Goal: Task Accomplishment & Management: Use online tool/utility

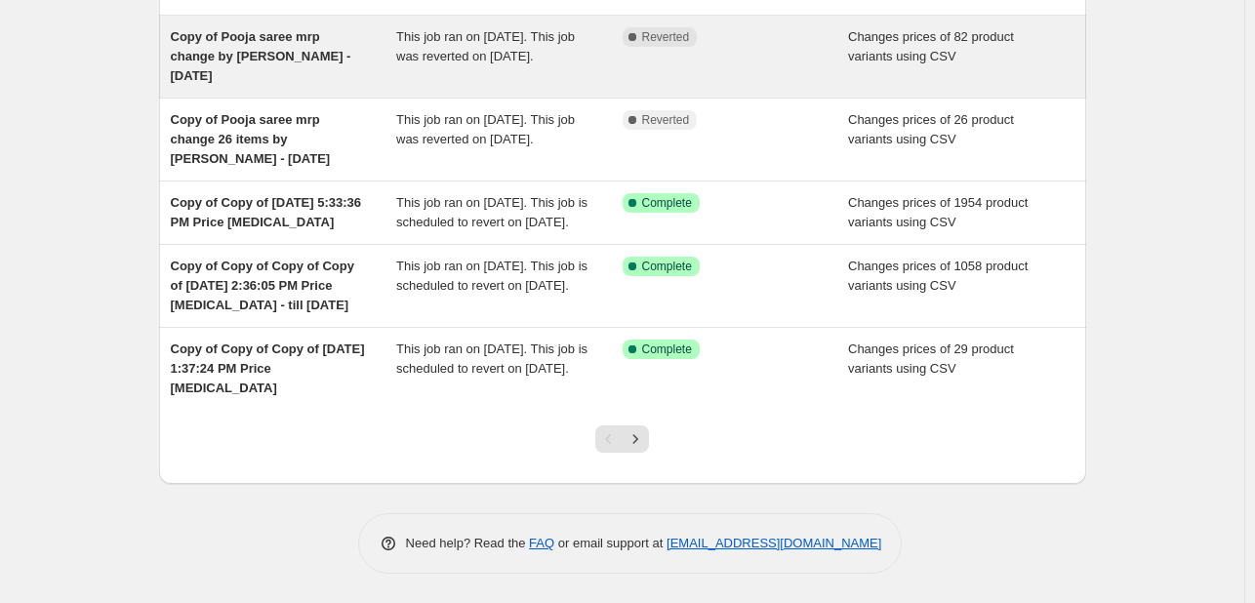
scroll to position [495, 0]
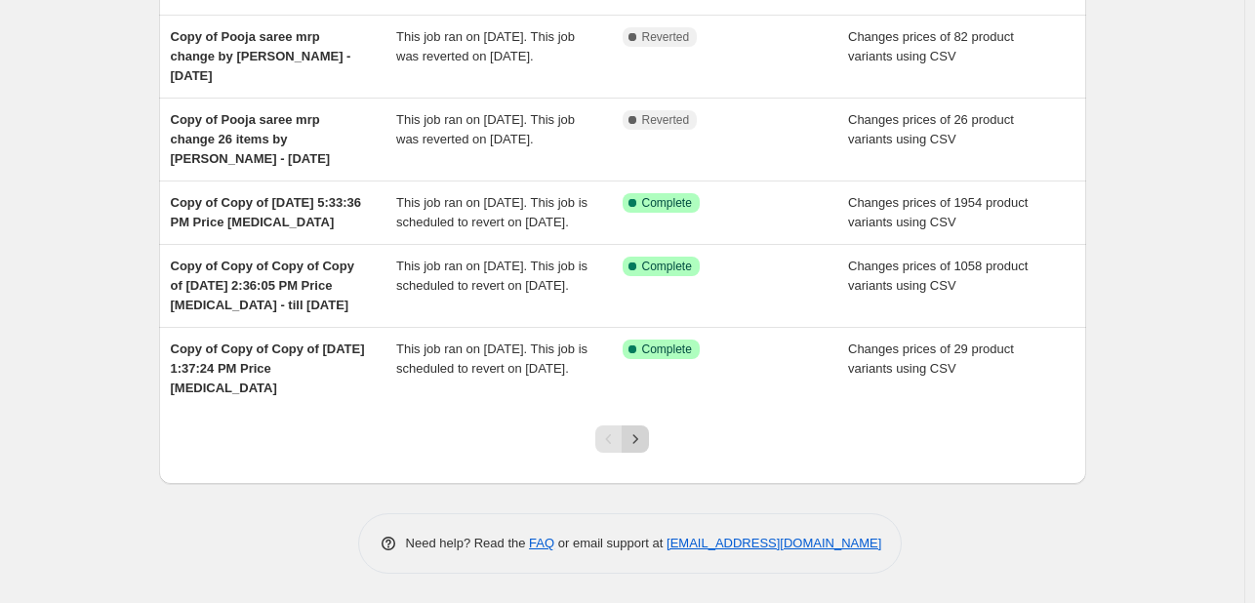
click at [643, 449] on icon "Next" at bounding box center [636, 440] width 20 height 20
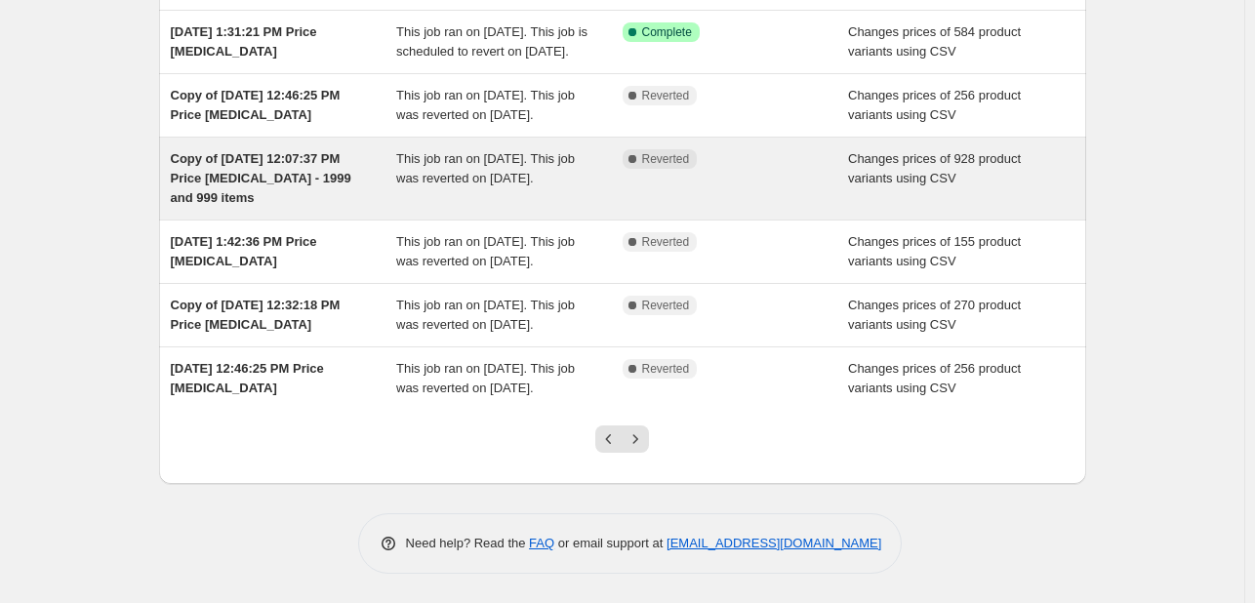
scroll to position [574, 0]
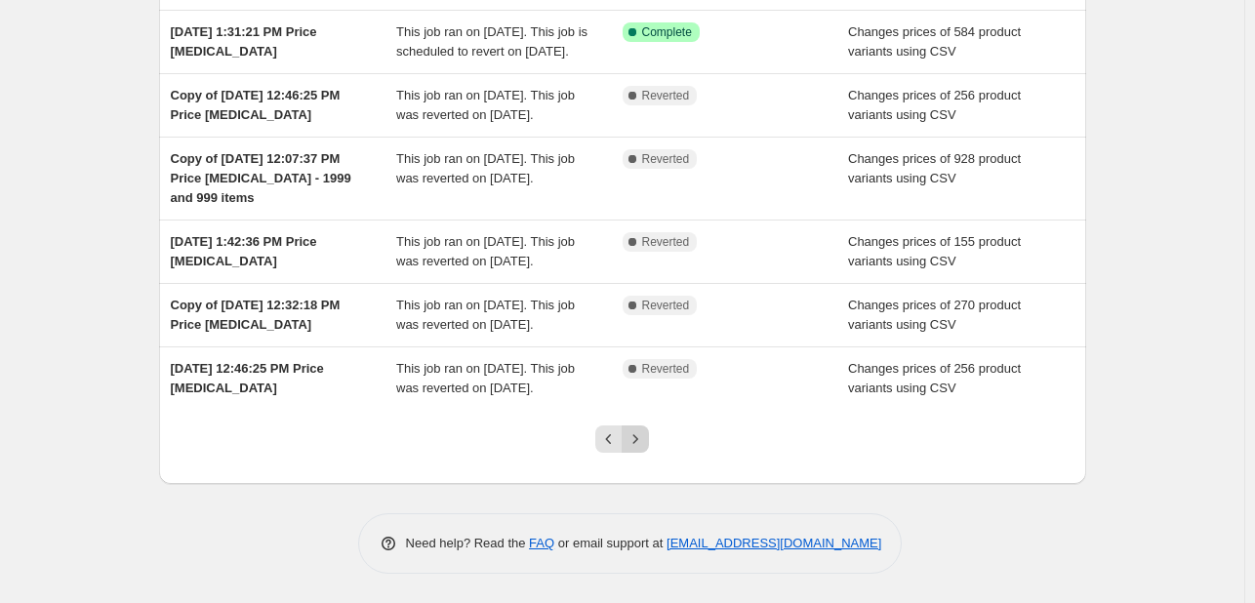
click at [640, 442] on icon "Next" at bounding box center [636, 440] width 20 height 20
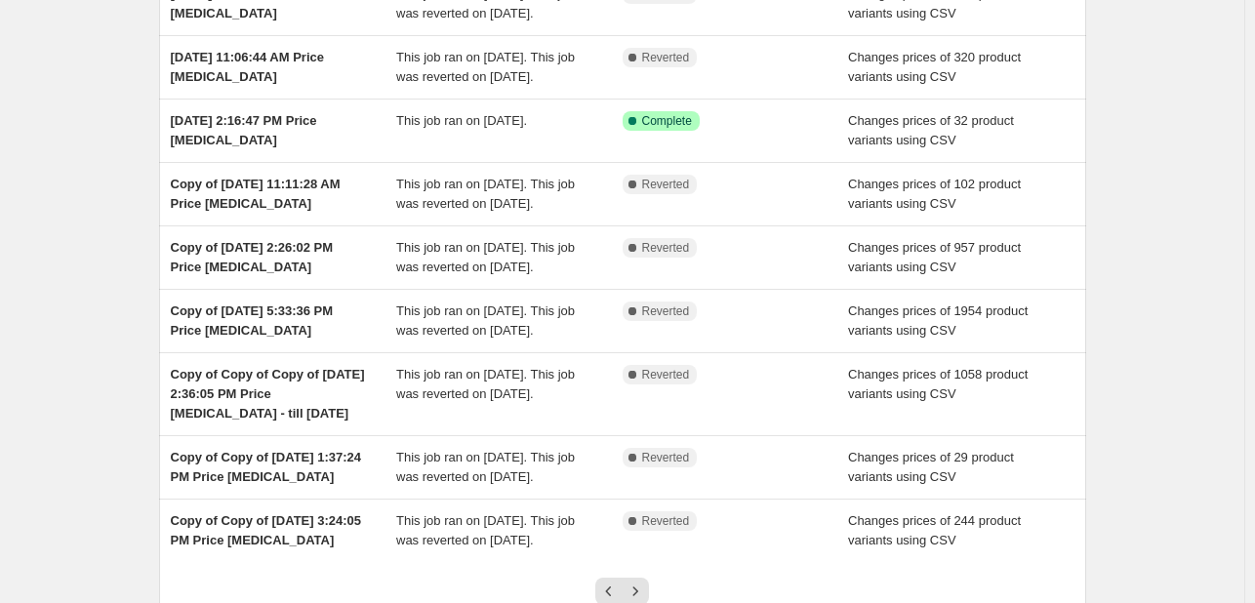
scroll to position [497, 0]
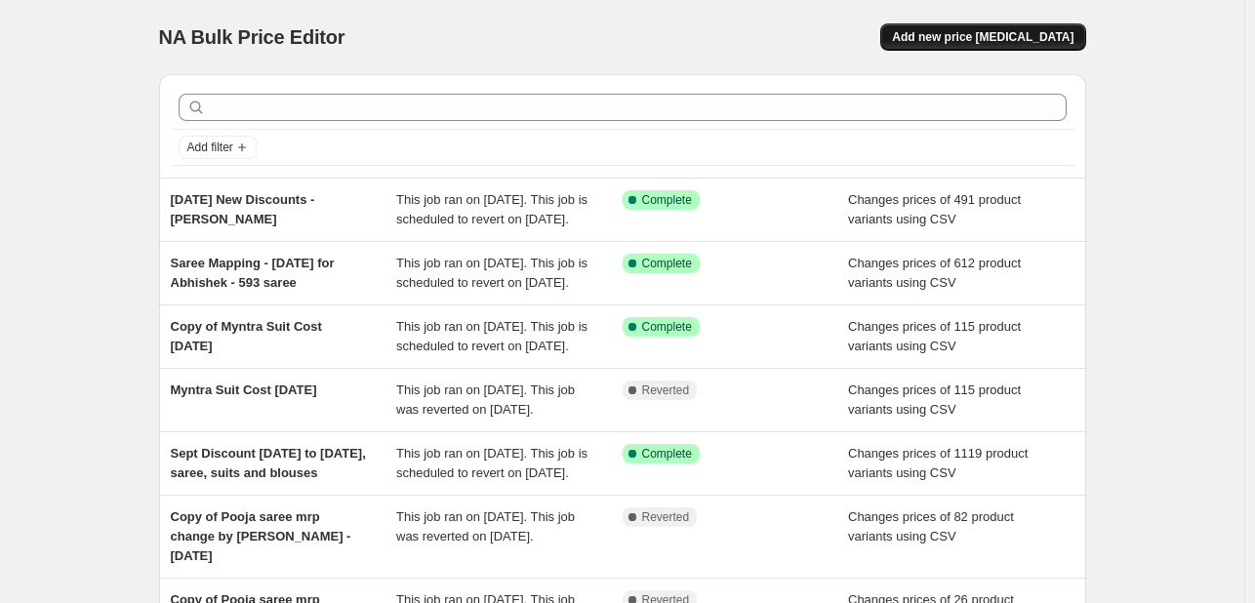
click at [1047, 43] on span "Add new price [MEDICAL_DATA]" at bounding box center [983, 37] width 182 height 16
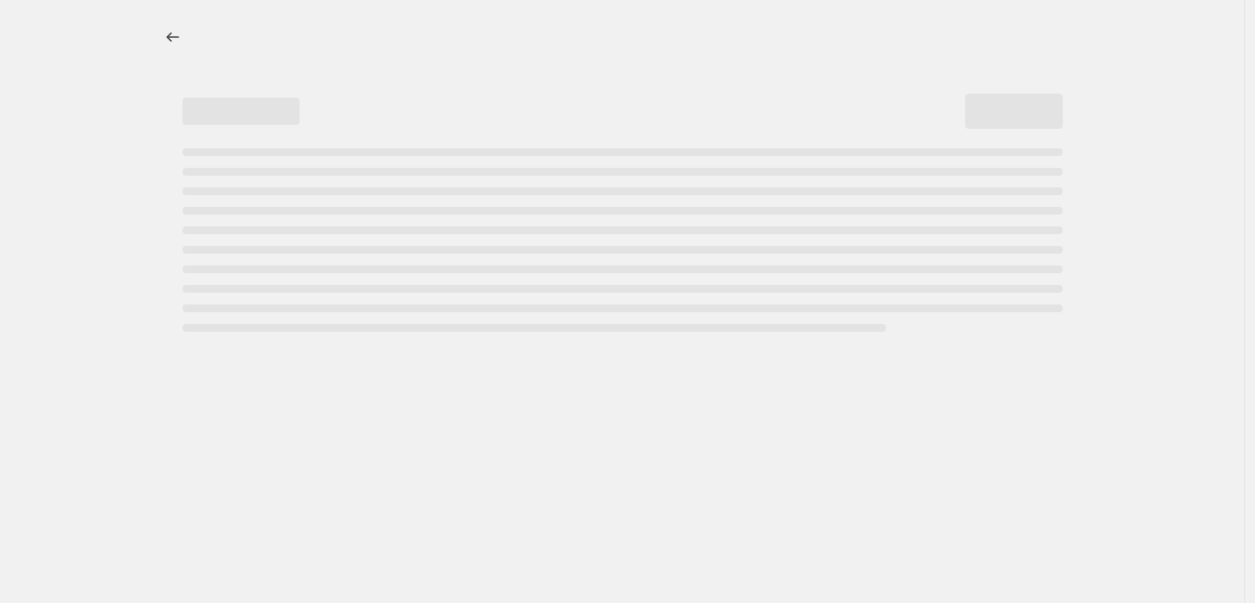
select select "percentage"
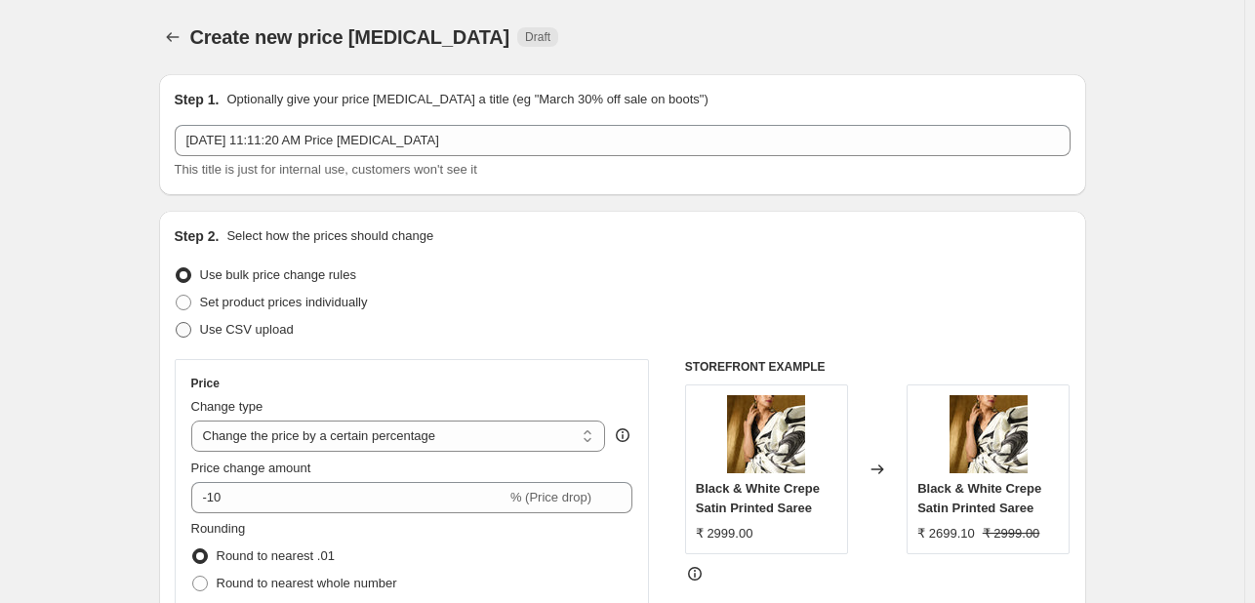
click at [250, 329] on span "Use CSV upload" at bounding box center [247, 329] width 94 height 15
click at [177, 323] on input "Use CSV upload" at bounding box center [176, 322] width 1 height 1
radio input "true"
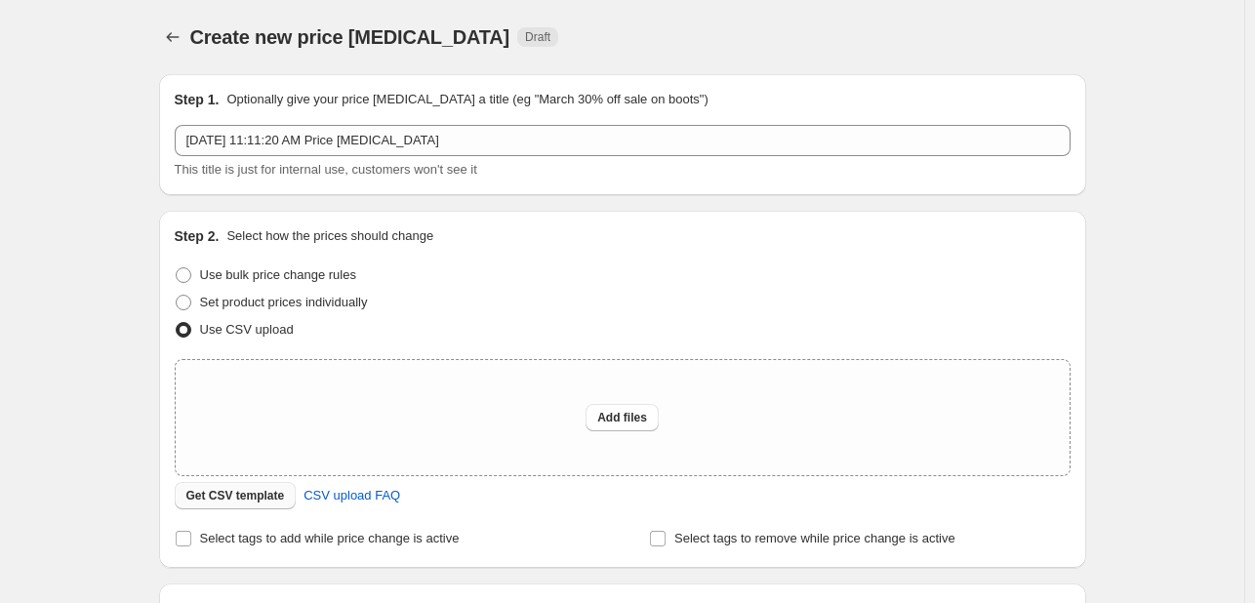
click at [238, 498] on span "Get CSV template" at bounding box center [235, 496] width 99 height 16
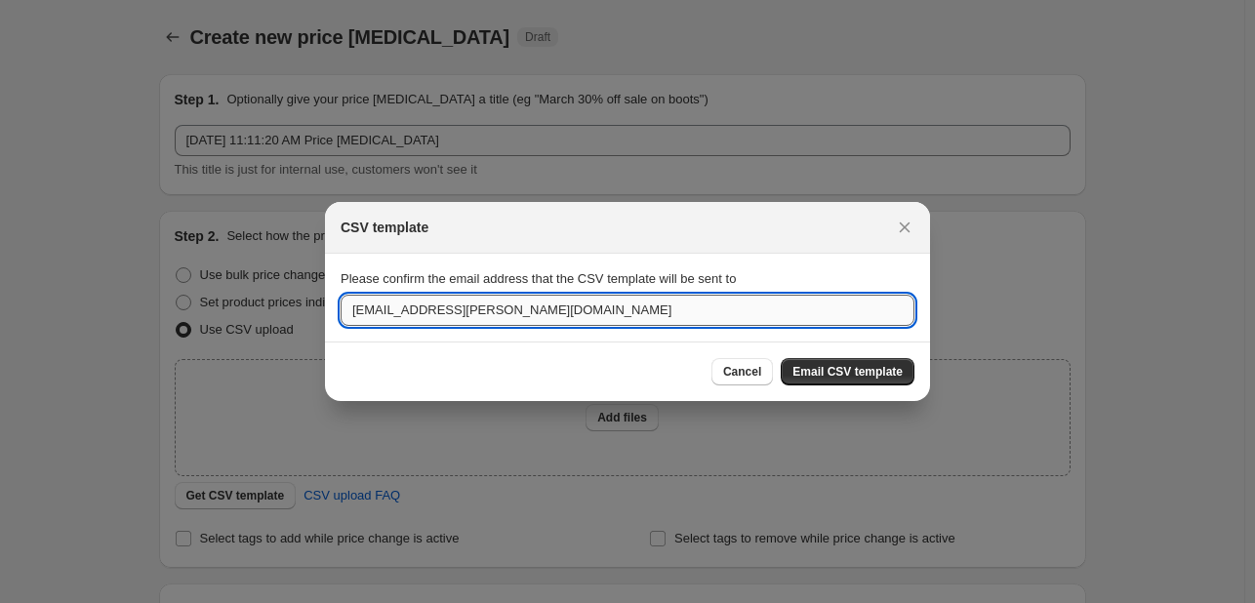
click at [497, 308] on input "[EMAIL_ADDRESS][PERSON_NAME][DOMAIN_NAME]" at bounding box center [628, 310] width 574 height 31
type input "h"
type input "[EMAIL_ADDRESS][PERSON_NAME][DOMAIN_NAME]"
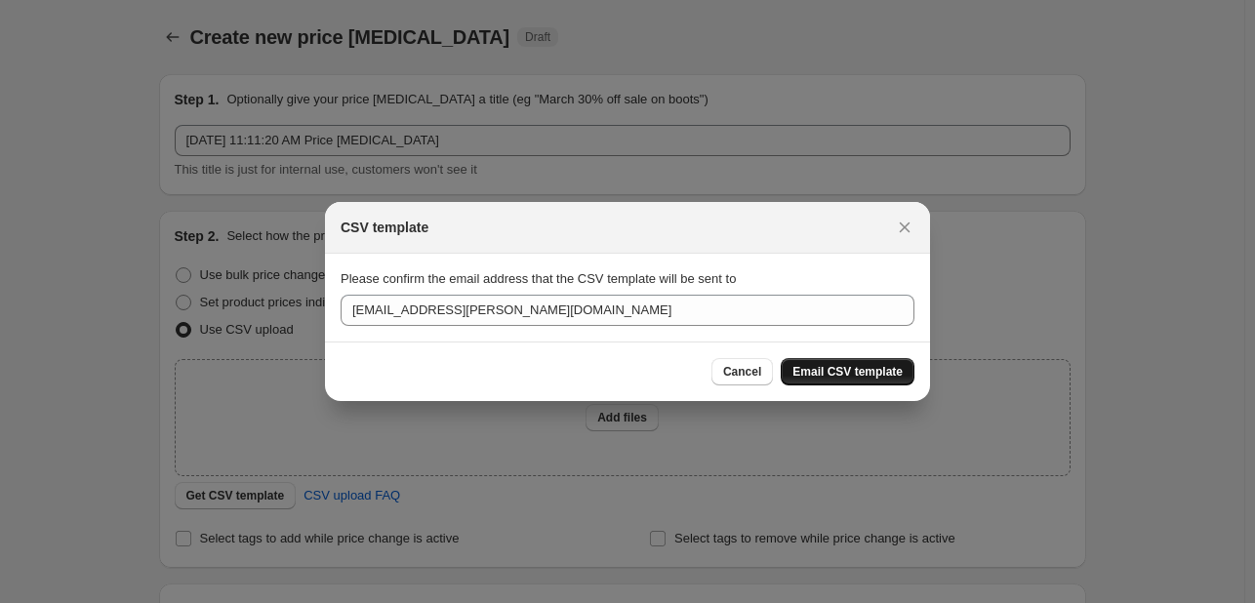
click at [868, 378] on span "Email CSV template" at bounding box center [848, 372] width 110 height 16
